Goal: Information Seeking & Learning: Find specific page/section

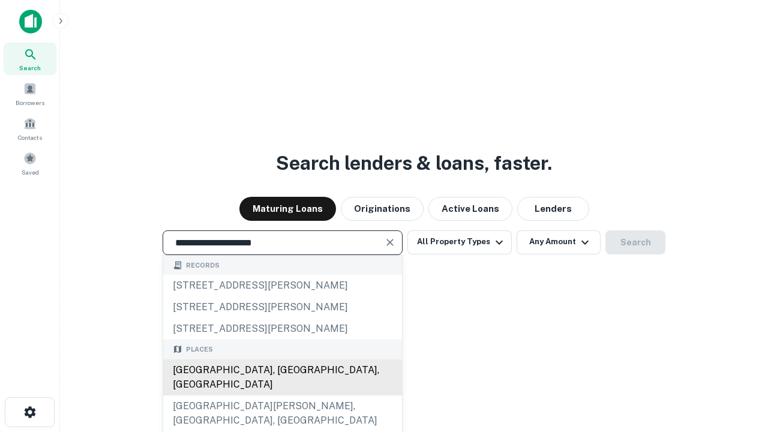
click at [282, 395] on div "[GEOGRAPHIC_DATA], [GEOGRAPHIC_DATA], [GEOGRAPHIC_DATA]" at bounding box center [282, 377] width 239 height 36
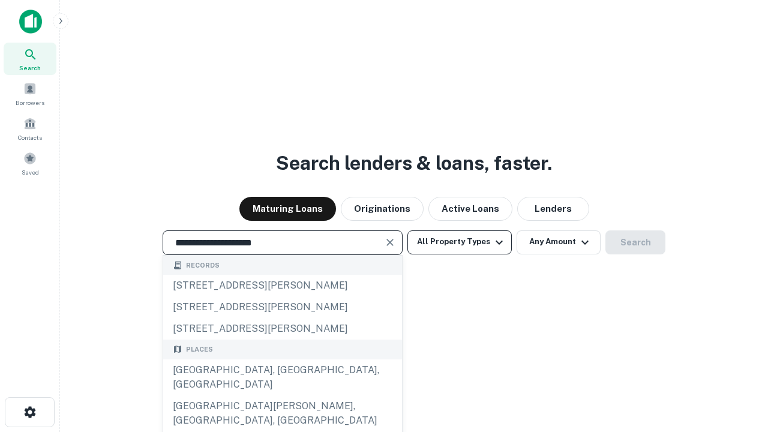
click at [460, 242] on button "All Property Types" at bounding box center [459, 242] width 104 height 24
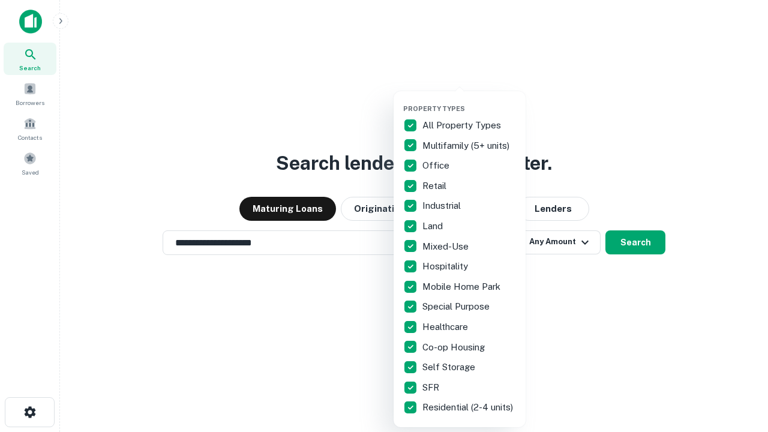
type input "**********"
click at [469, 101] on button "button" at bounding box center [469, 101] width 132 height 1
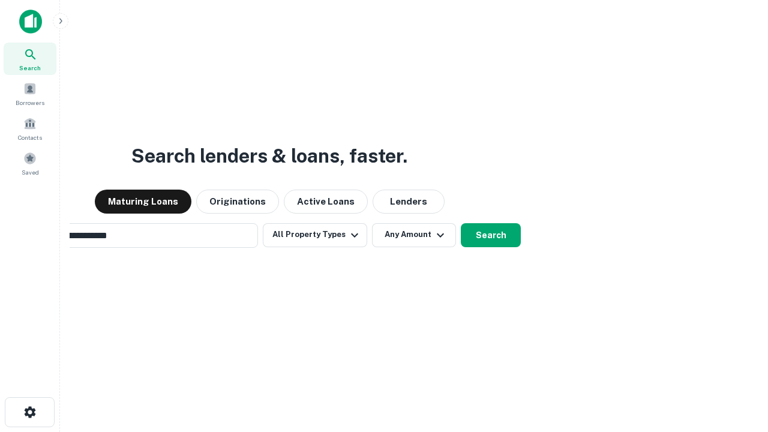
scroll to position [19, 0]
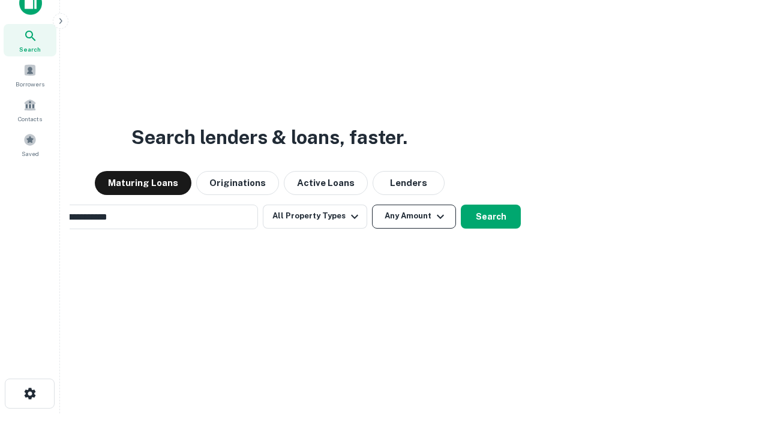
click at [372, 205] on button "Any Amount" at bounding box center [414, 217] width 84 height 24
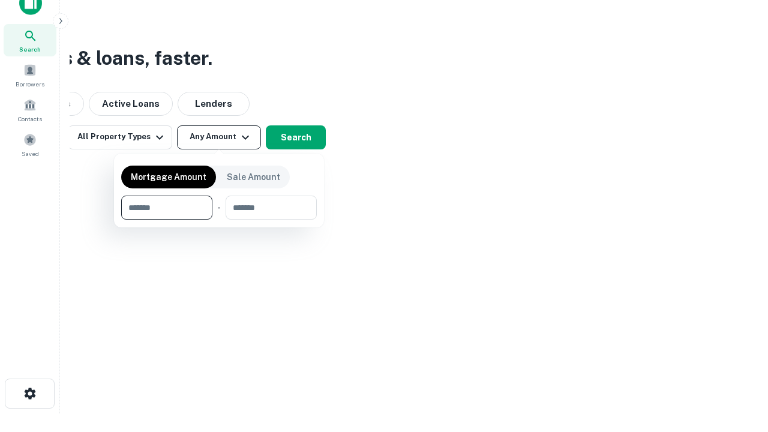
scroll to position [19, 0]
type input "*******"
click at [219, 220] on button "button" at bounding box center [219, 220] width 196 height 1
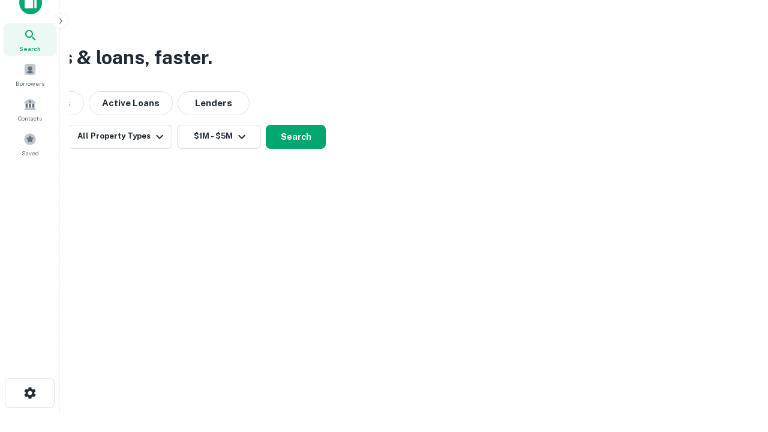
scroll to position [19, 0]
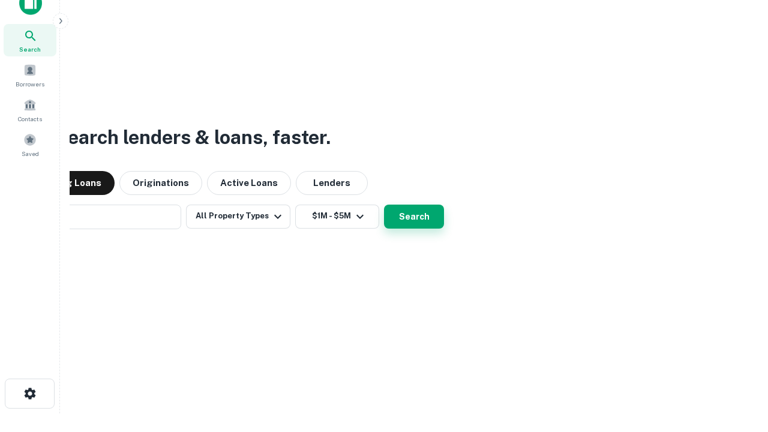
click at [384, 205] on button "Search" at bounding box center [414, 217] width 60 height 24
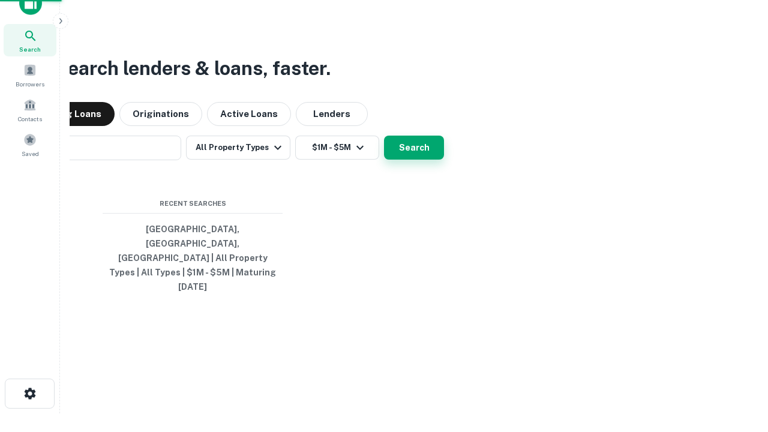
scroll to position [19, 0]
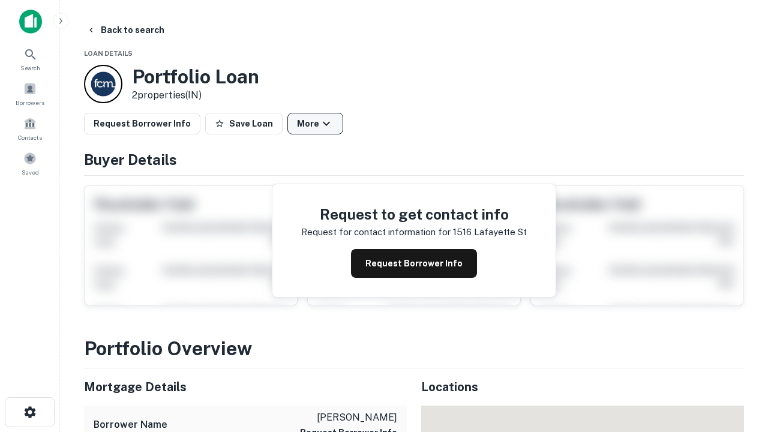
click at [315, 124] on button "More" at bounding box center [315, 124] width 56 height 22
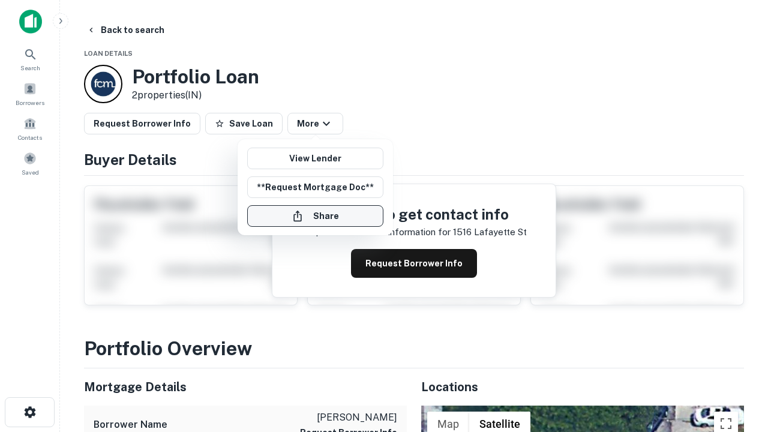
click at [315, 216] on button "Share" at bounding box center [315, 216] width 136 height 22
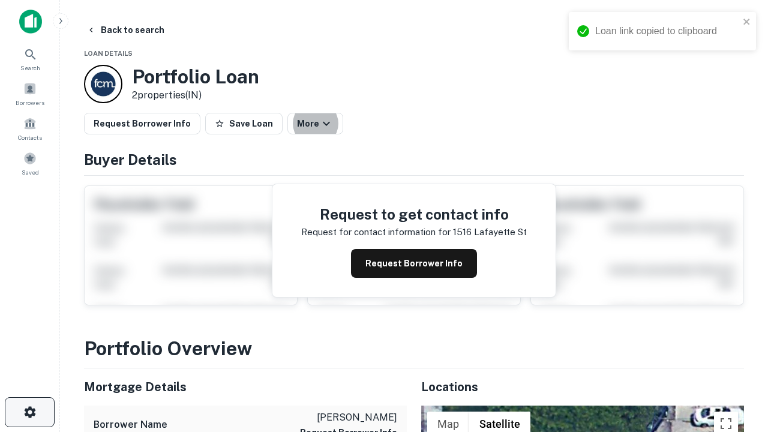
click at [29, 412] on icon "button" at bounding box center [30, 412] width 14 height 14
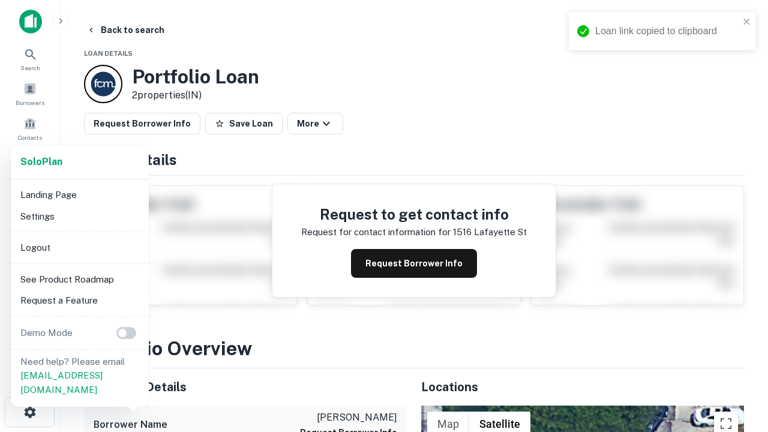
click at [79, 247] on li "Logout" at bounding box center [80, 248] width 128 height 22
